Goal: Task Accomplishment & Management: Use online tool/utility

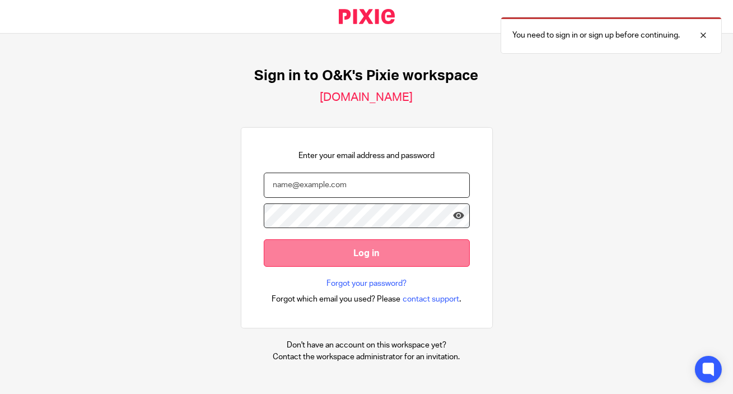
type input "[EMAIL_ADDRESS][DOMAIN_NAME]"
click at [366, 250] on input "Log in" at bounding box center [367, 252] width 206 height 27
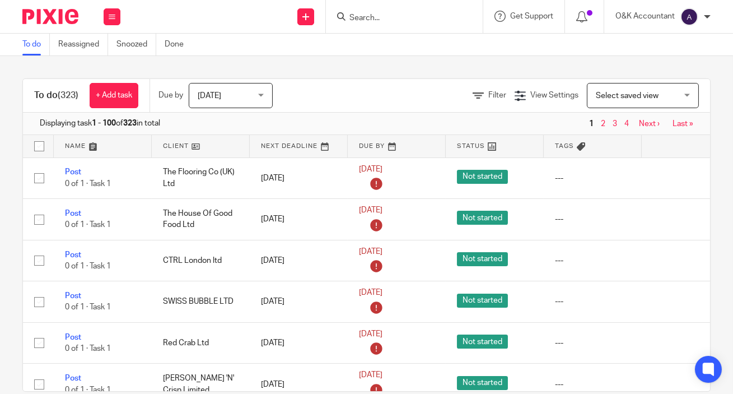
click at [404, 26] on div at bounding box center [404, 16] width 157 height 33
click at [404, 19] on input "Search" at bounding box center [398, 18] width 101 height 10
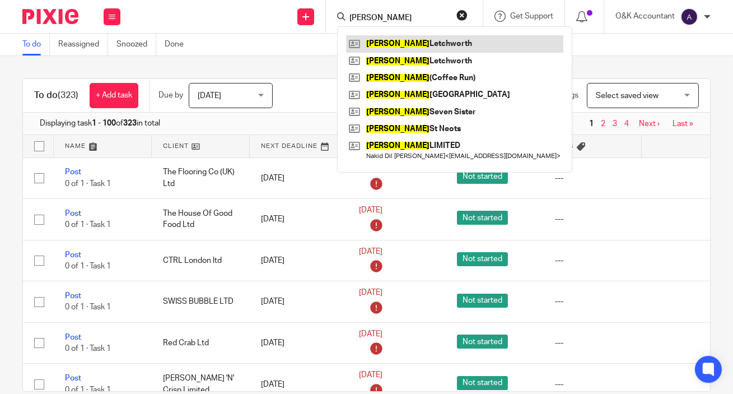
type input "maurico"
click at [410, 45] on link at bounding box center [454, 43] width 217 height 17
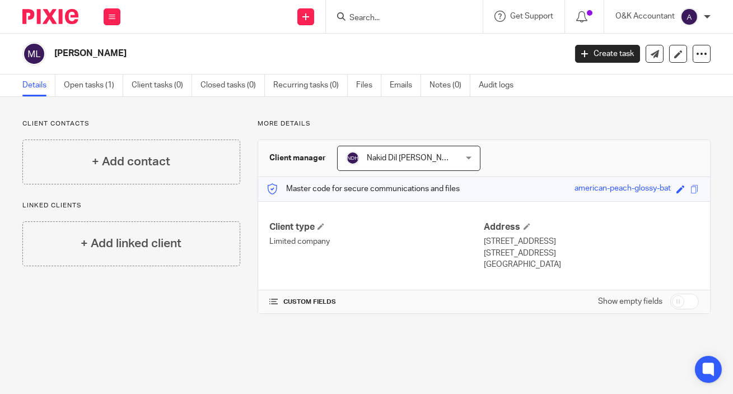
click at [420, 20] on input "Search" at bounding box center [398, 18] width 101 height 10
type input "22"
click at [409, 43] on link at bounding box center [415, 43] width 139 height 17
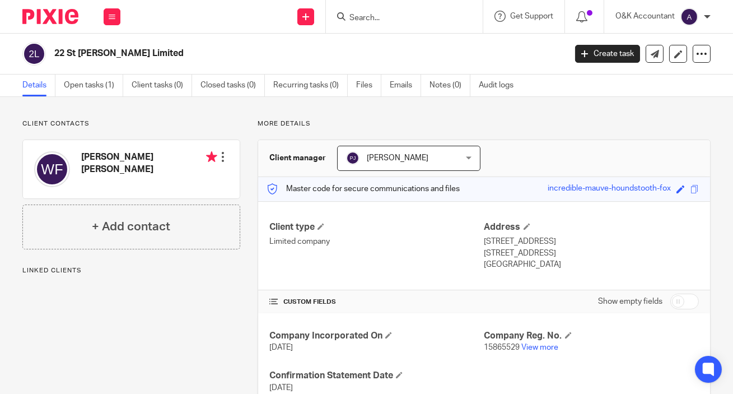
click at [77, 84] on link "Open tasks (1)" at bounding box center [93, 86] width 59 height 22
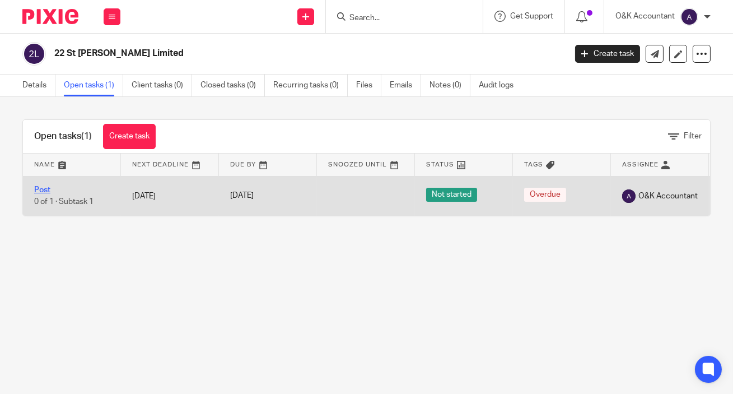
click at [40, 190] on link "Post" at bounding box center [42, 190] width 16 height 8
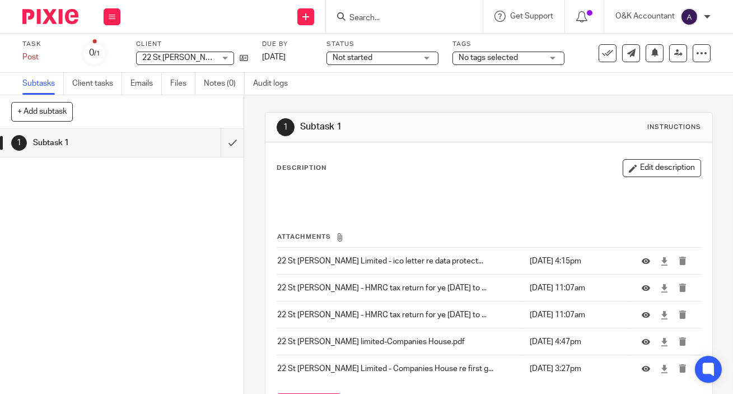
scroll to position [76, 0]
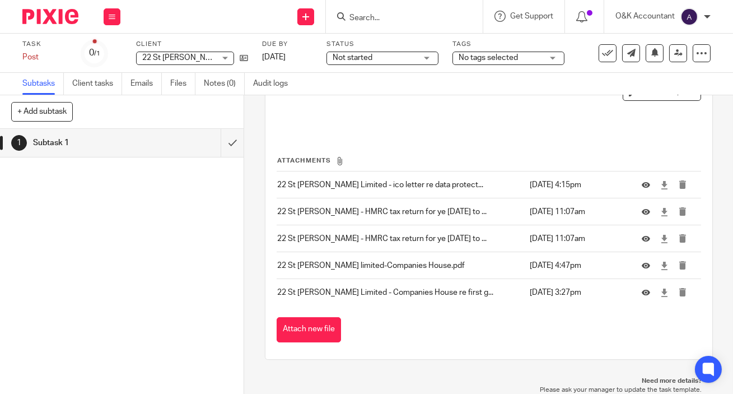
click at [431, 20] on input "Search" at bounding box center [398, 18] width 101 height 10
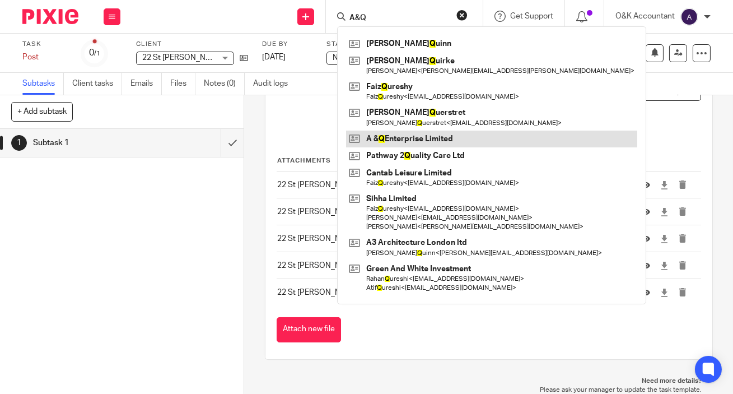
type input "A&Q"
click at [444, 141] on link at bounding box center [491, 139] width 291 height 17
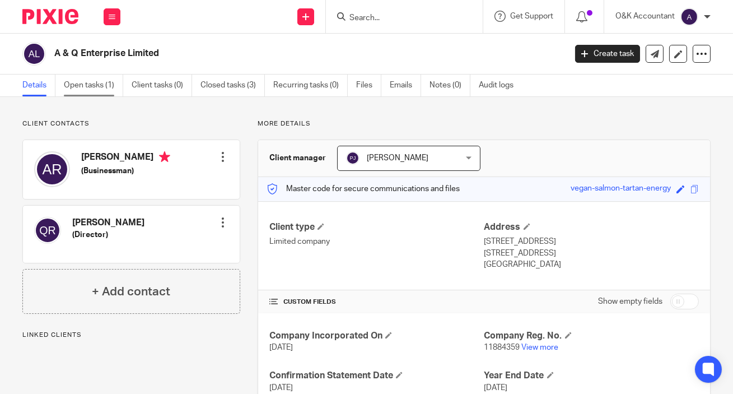
click at [71, 86] on link "Open tasks (1)" at bounding box center [93, 86] width 59 height 22
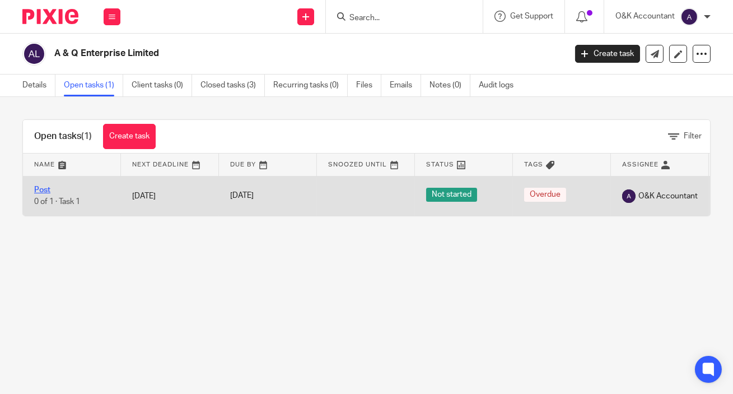
click at [41, 191] on link "Post" at bounding box center [42, 190] width 16 height 8
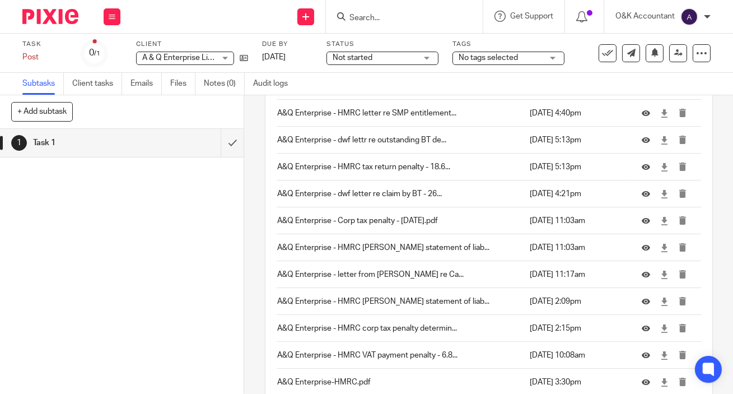
scroll to position [883, 0]
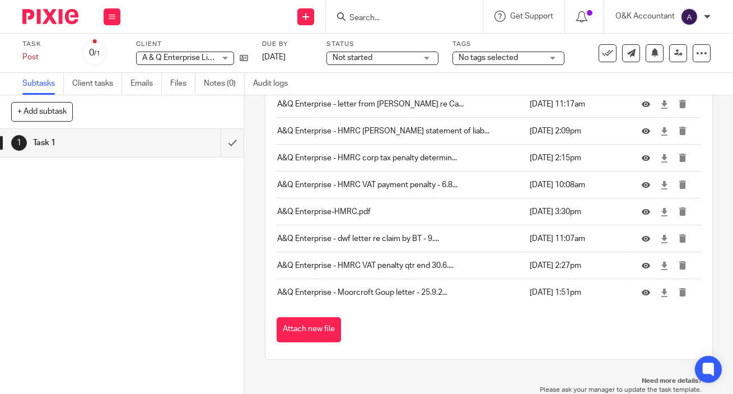
click at [314, 324] on button "Attach new file" at bounding box center [309, 329] width 64 height 25
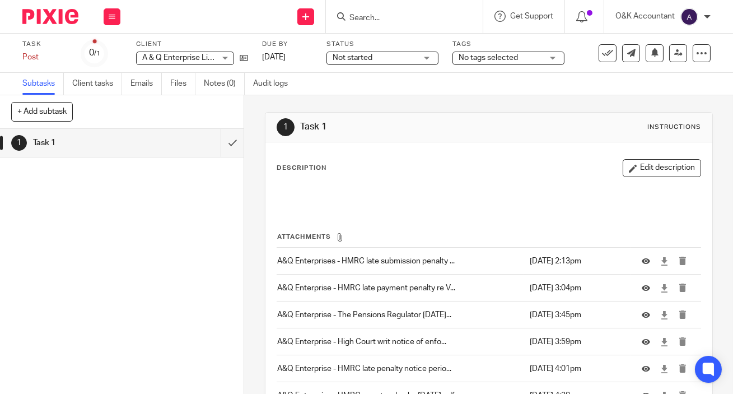
click at [353, 16] on input "Search" at bounding box center [398, 18] width 101 height 10
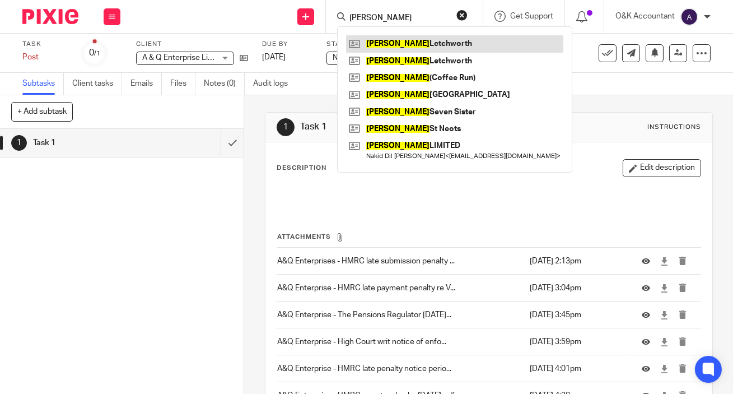
type input "[PERSON_NAME]"
click at [389, 39] on link at bounding box center [454, 43] width 217 height 17
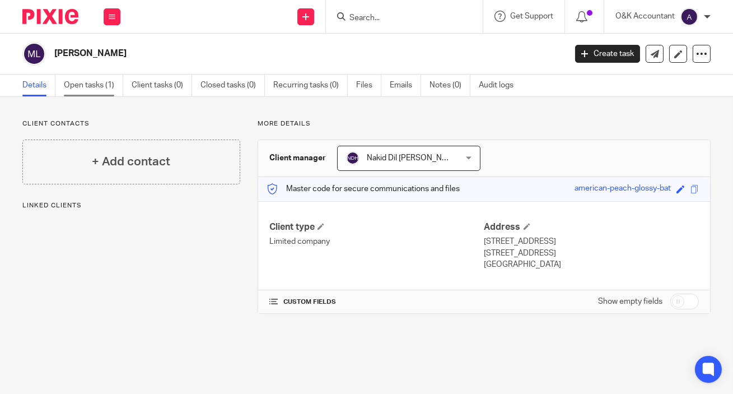
click at [91, 87] on link "Open tasks (1)" at bounding box center [93, 86] width 59 height 22
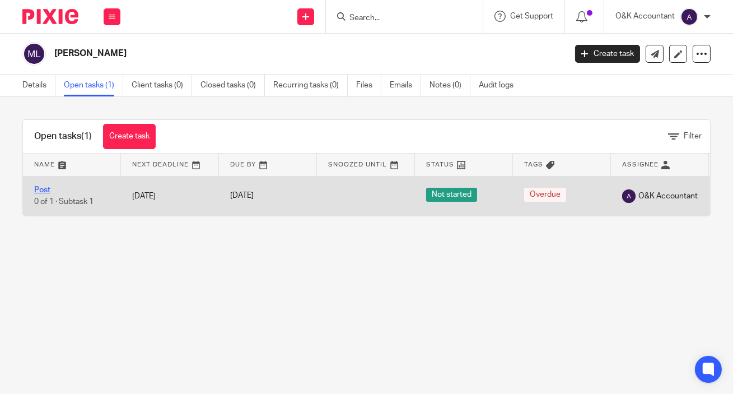
click at [41, 191] on link "Post" at bounding box center [42, 190] width 16 height 8
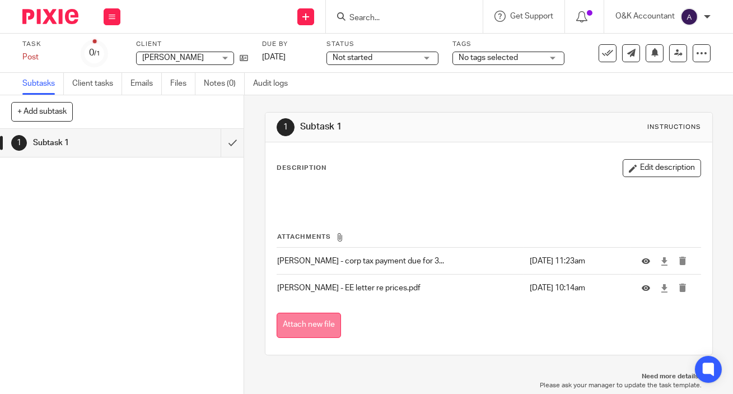
click at [297, 328] on button "Attach new file" at bounding box center [309, 325] width 64 height 25
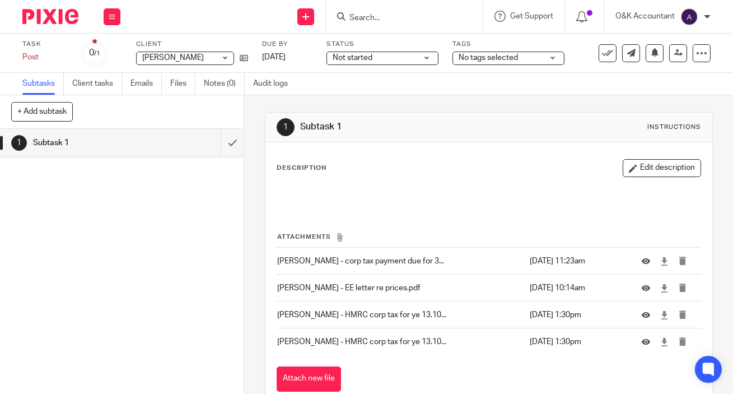
click at [385, 24] on div at bounding box center [404, 16] width 157 height 33
click at [390, 18] on input "Search" at bounding box center [398, 18] width 101 height 10
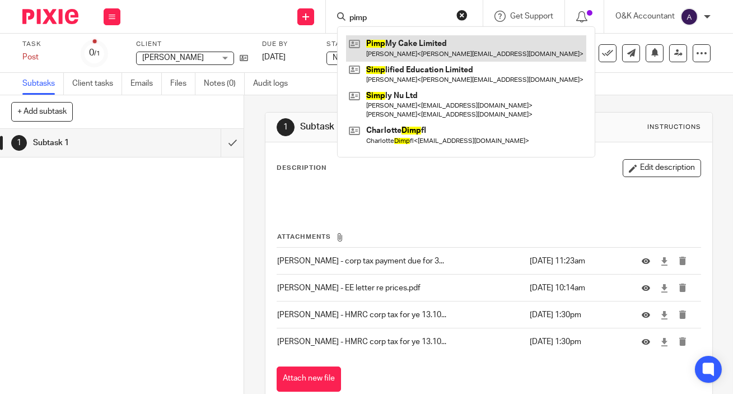
type input "pimp"
click at [412, 40] on link at bounding box center [466, 48] width 240 height 26
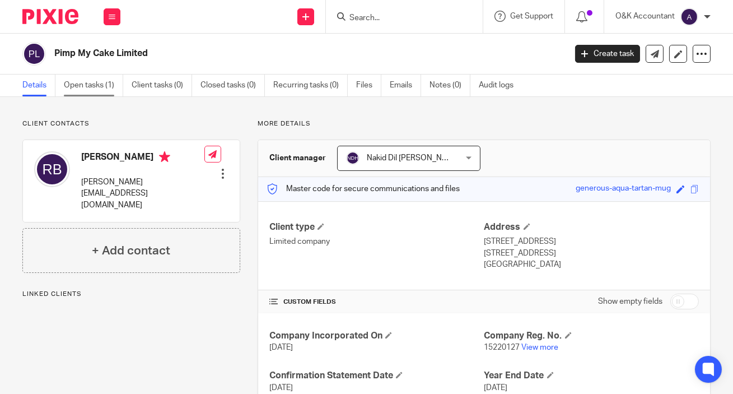
click at [83, 86] on link "Open tasks (1)" at bounding box center [93, 86] width 59 height 22
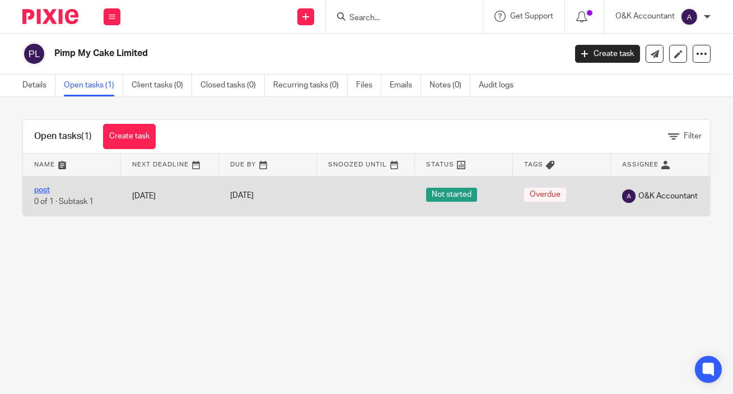
click at [45, 188] on link "post" at bounding box center [42, 190] width 16 height 8
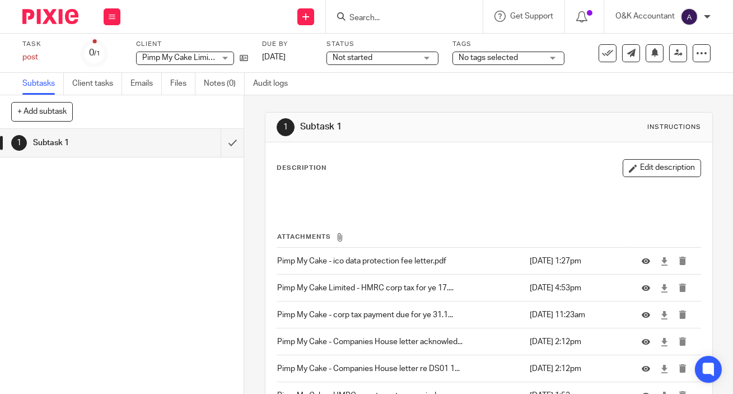
scroll to position [130, 0]
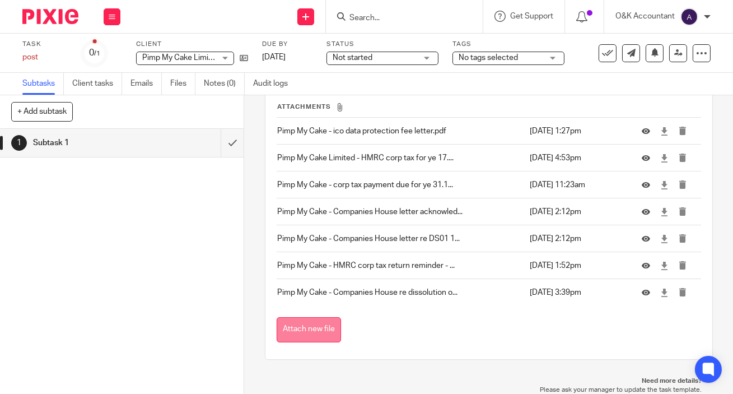
click at [308, 332] on button "Attach new file" at bounding box center [309, 329] width 64 height 25
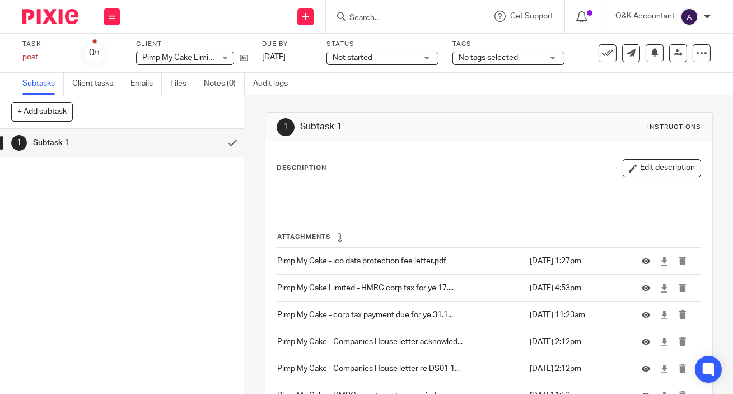
click at [364, 12] on form at bounding box center [407, 17] width 119 height 14
click at [368, 17] on input "Search" at bounding box center [398, 18] width 101 height 10
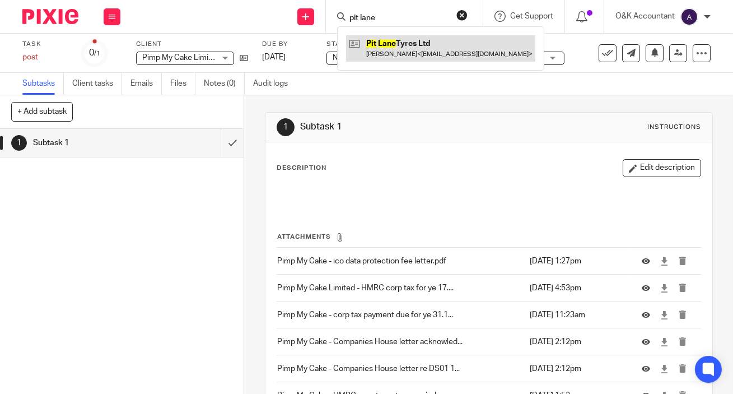
type input "pit lane"
click at [390, 43] on link at bounding box center [440, 48] width 189 height 26
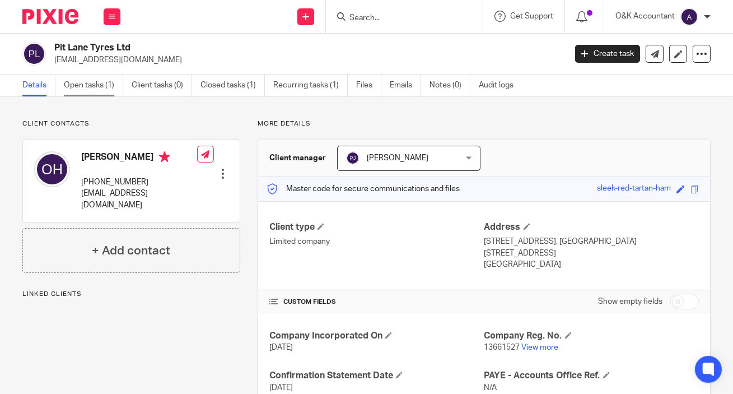
click at [88, 86] on link "Open tasks (1)" at bounding box center [93, 86] width 59 height 22
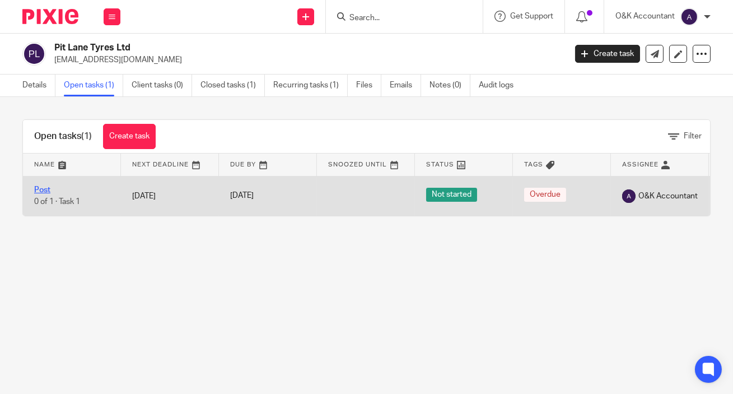
click at [44, 190] on link "Post" at bounding box center [42, 190] width 16 height 8
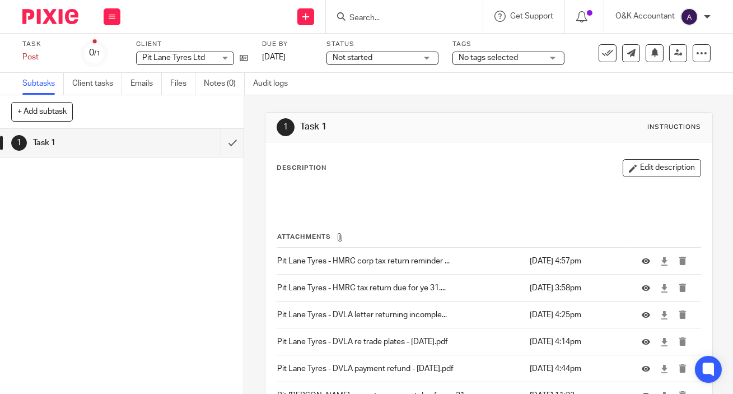
scroll to position [103, 0]
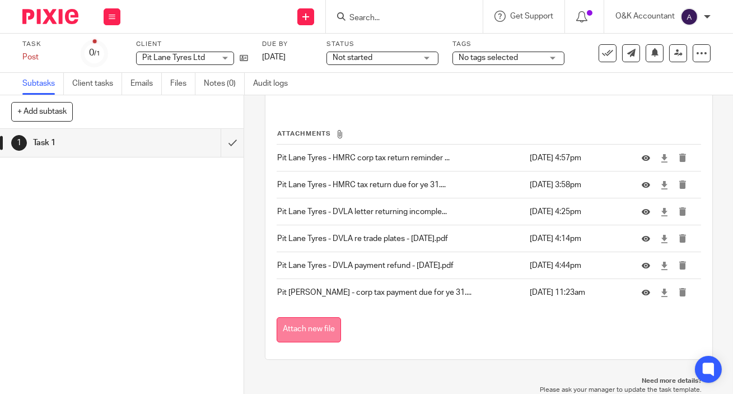
click at [302, 332] on button "Attach new file" at bounding box center [309, 329] width 64 height 25
